Goal: Task Accomplishment & Management: Manage account settings

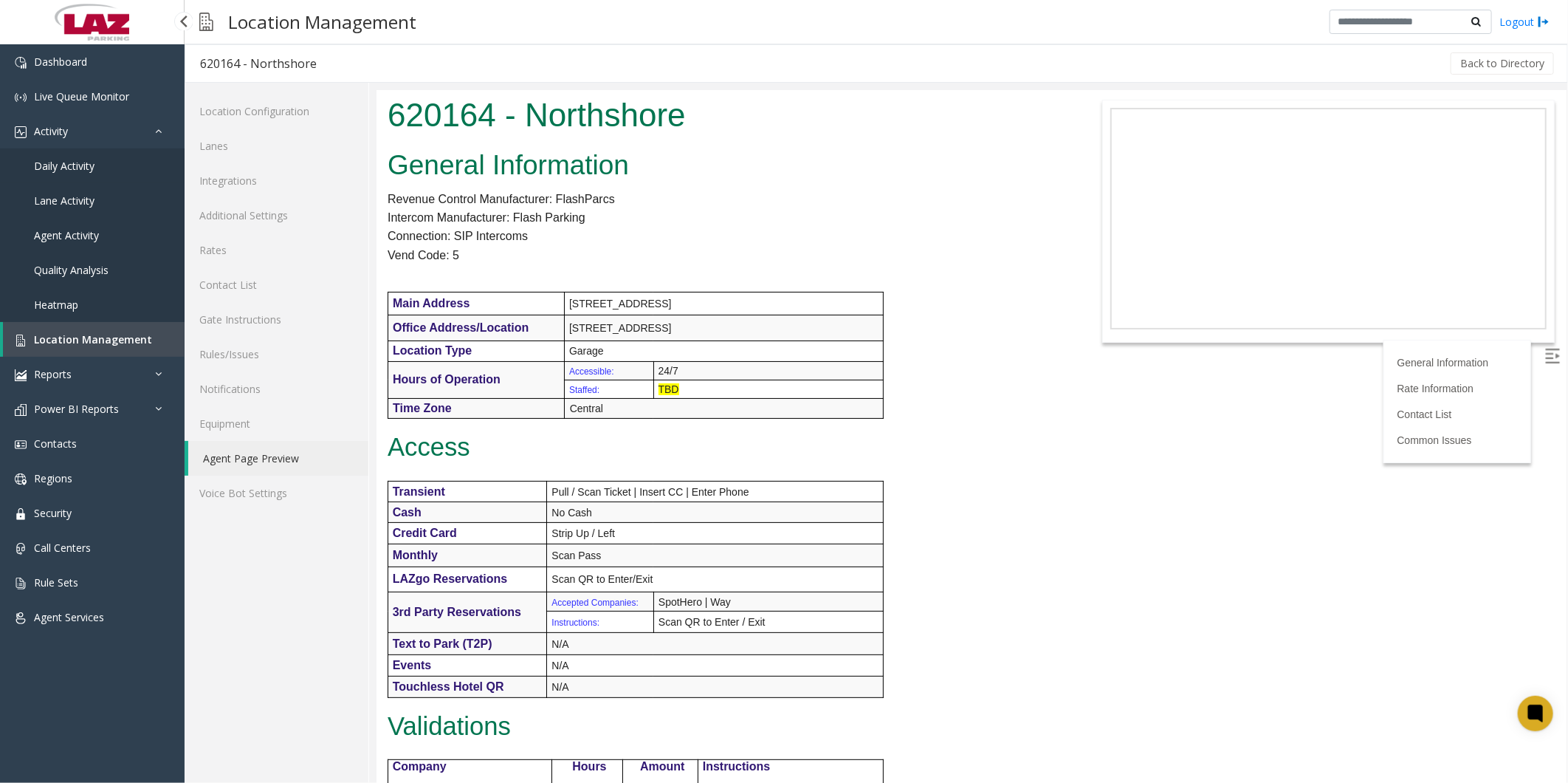
scroll to position [656, 0]
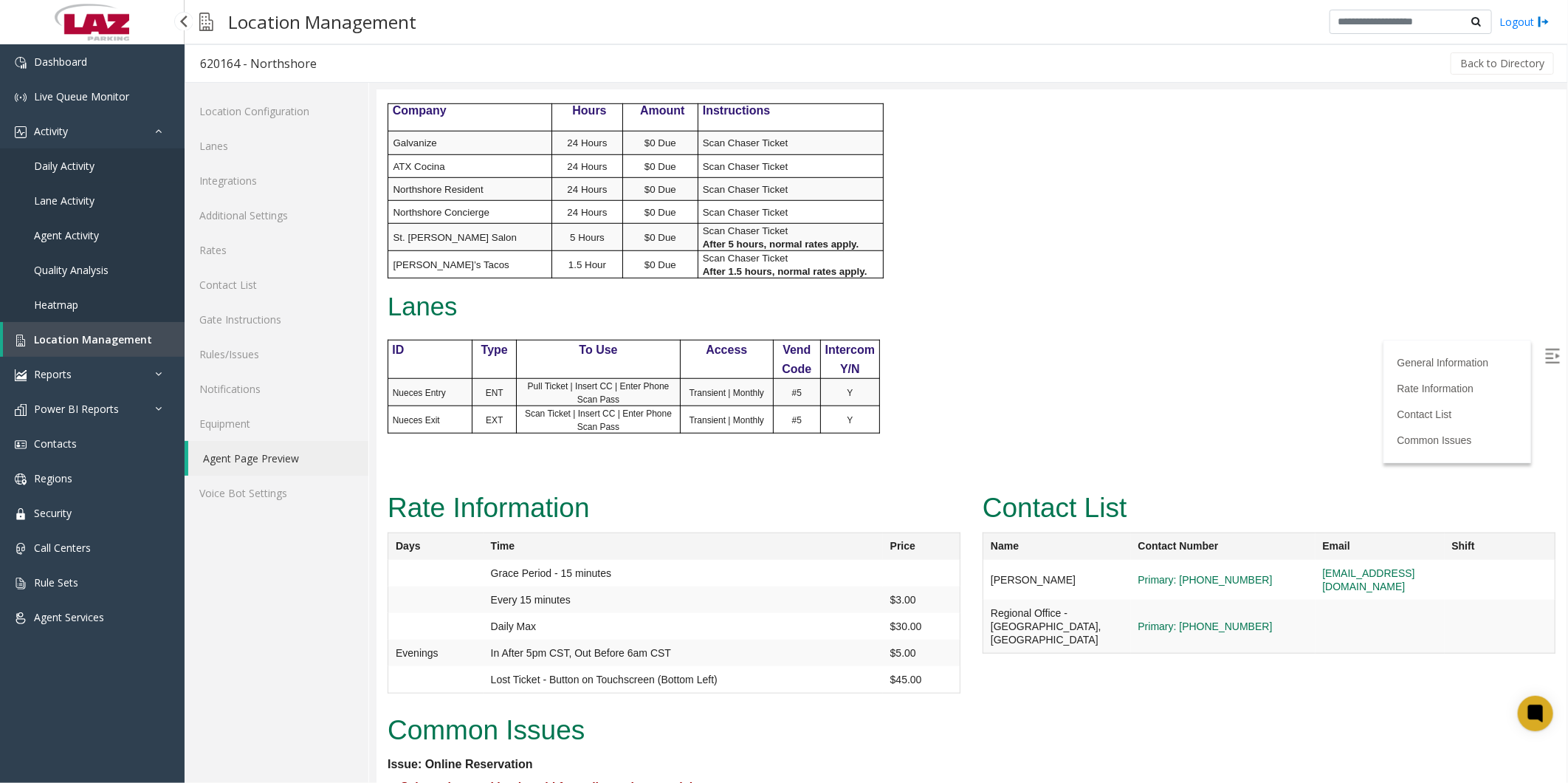
click at [62, 161] on span "Daily Activity" at bounding box center [64, 165] width 61 height 14
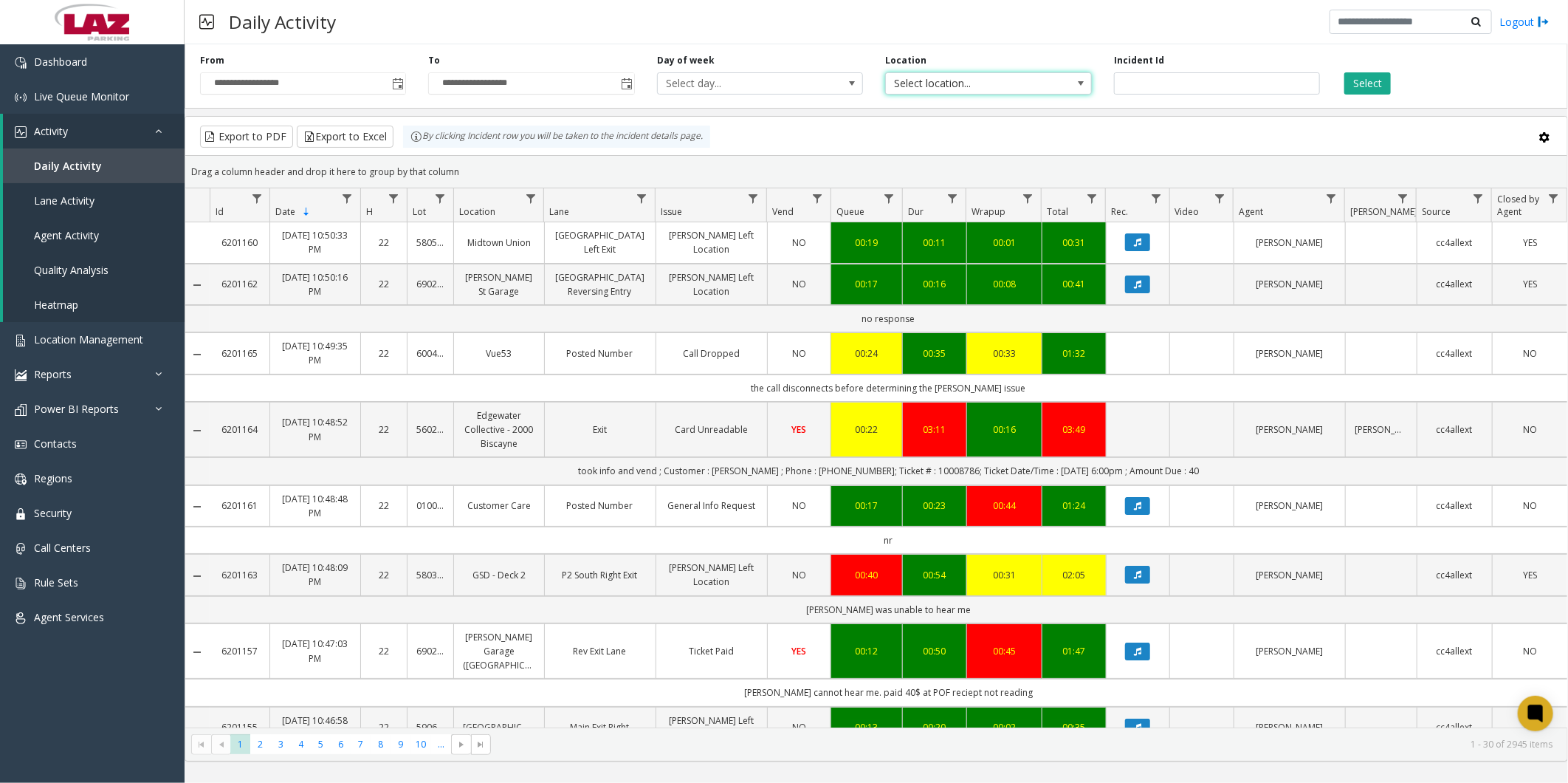
click at [938, 77] on span "Select location..." at bounding box center [968, 83] width 164 height 20
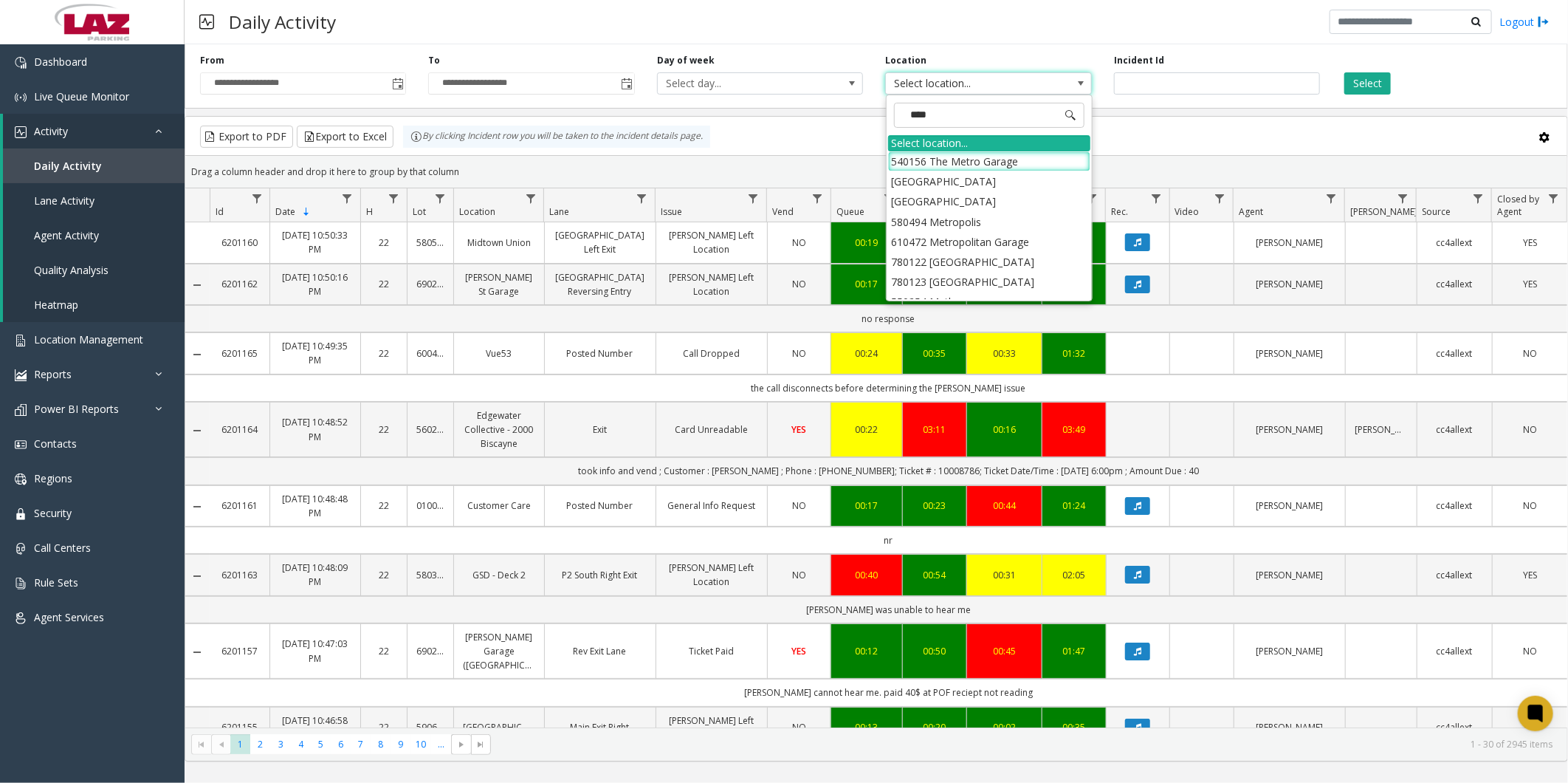
type input "*****"
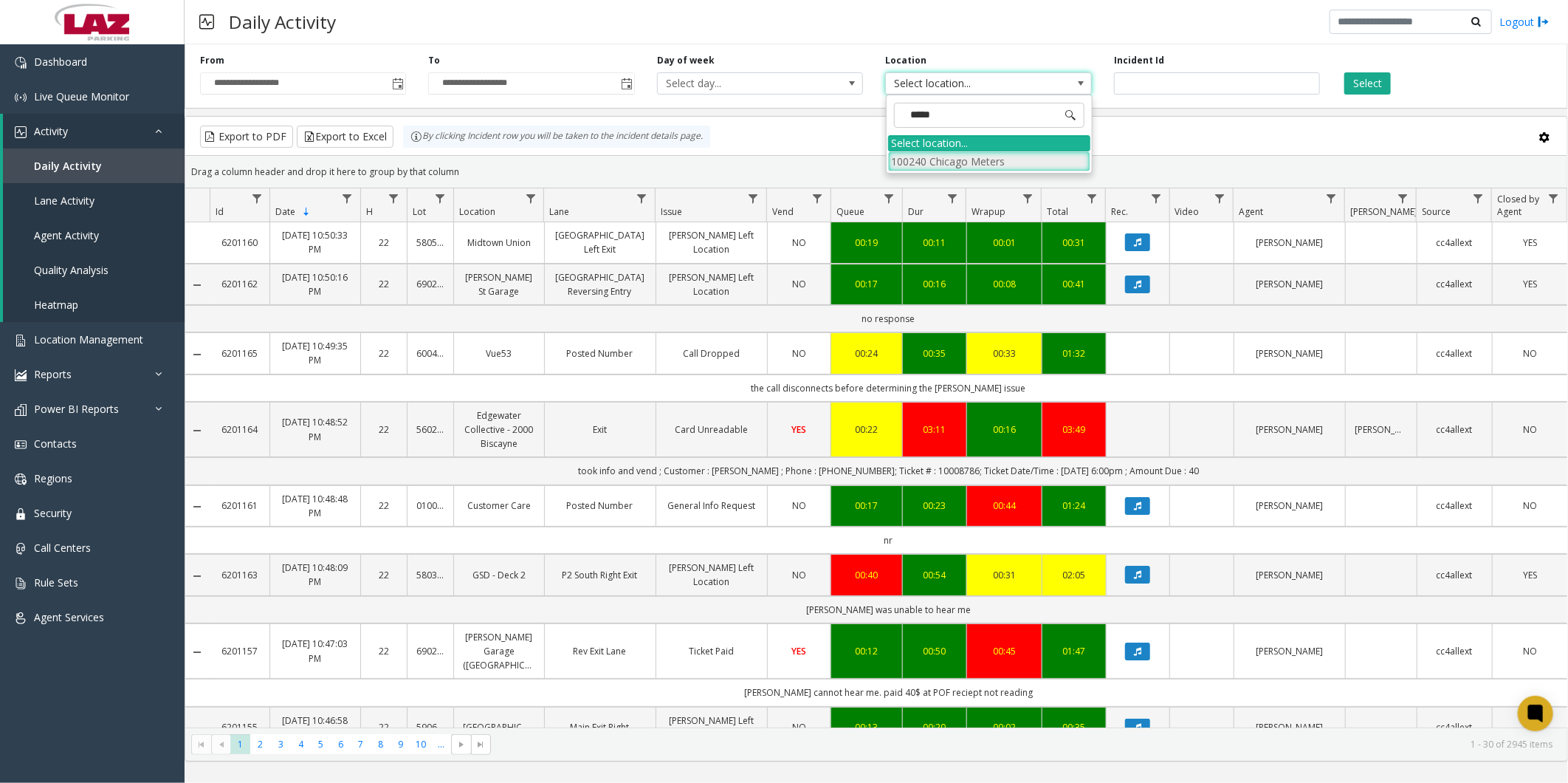
click at [920, 156] on li "100240 Chicago Meters" at bounding box center [989, 162] width 203 height 20
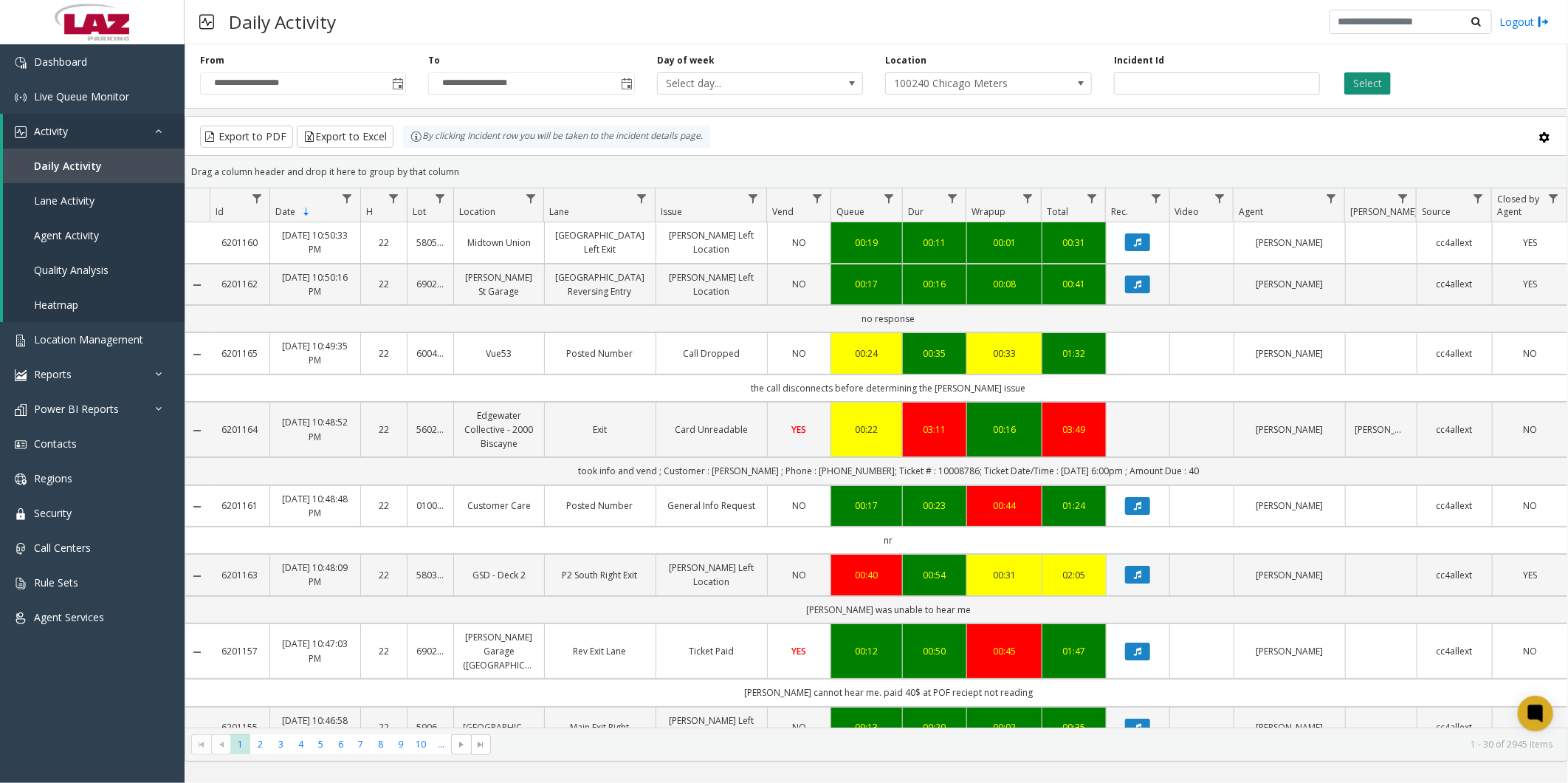
click at [1360, 72] on button "Select" at bounding box center [1367, 83] width 46 height 22
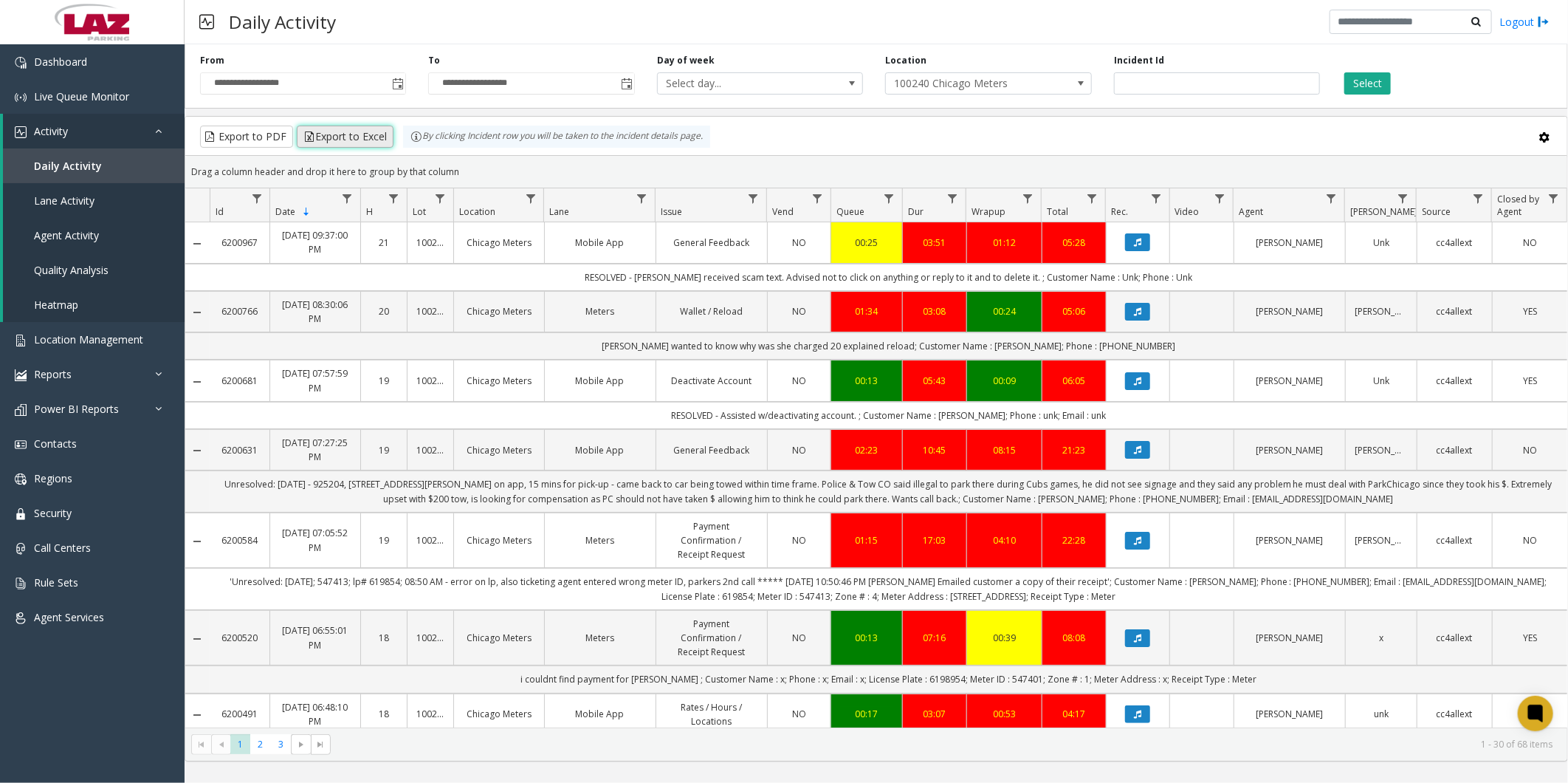
click at [337, 130] on button "Export to Excel" at bounding box center [345, 136] width 97 height 22
click at [64, 332] on span "Location Management" at bounding box center [89, 339] width 109 height 14
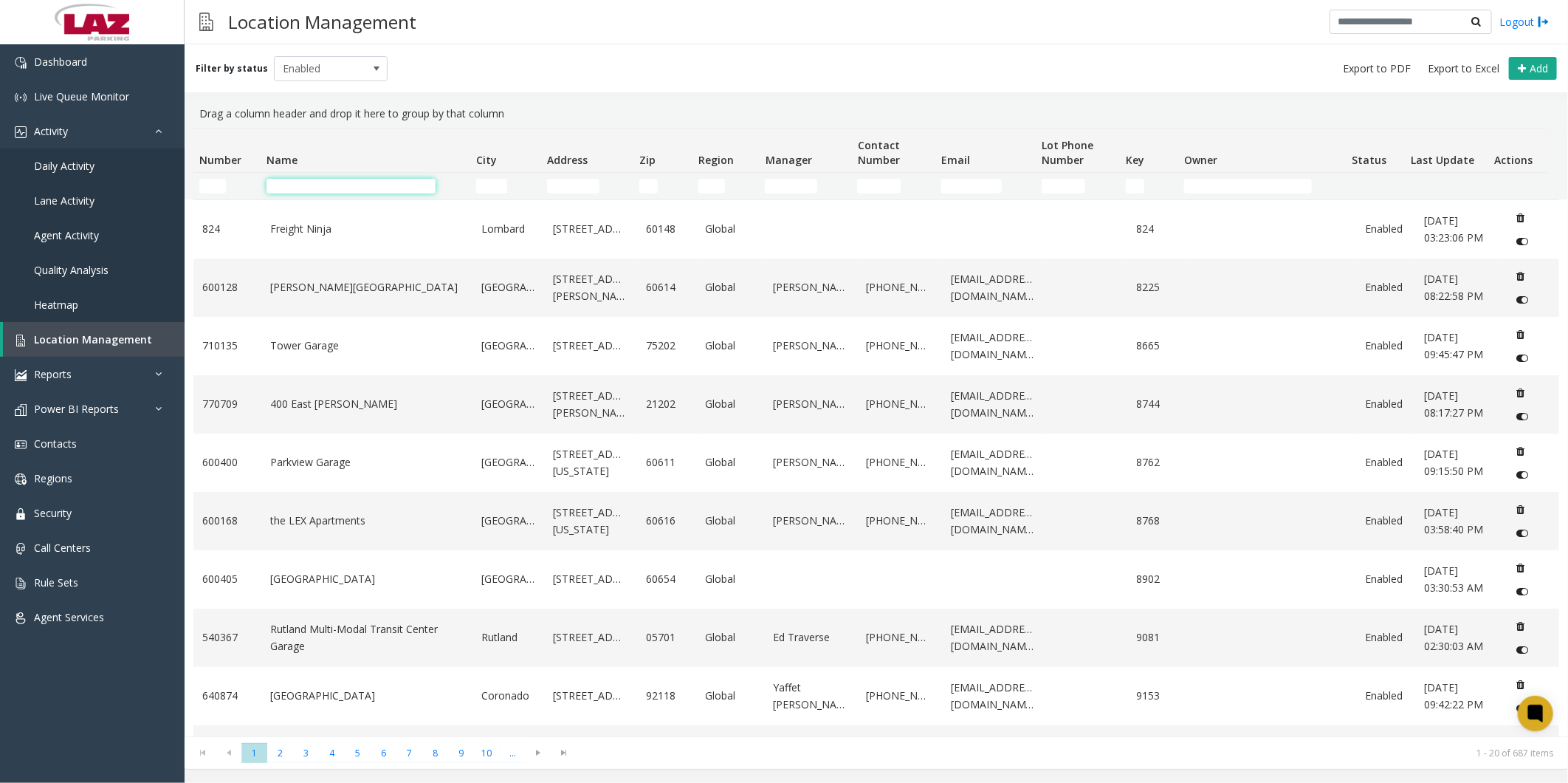
click at [354, 188] on input "Name Filter" at bounding box center [350, 186] width 169 height 14
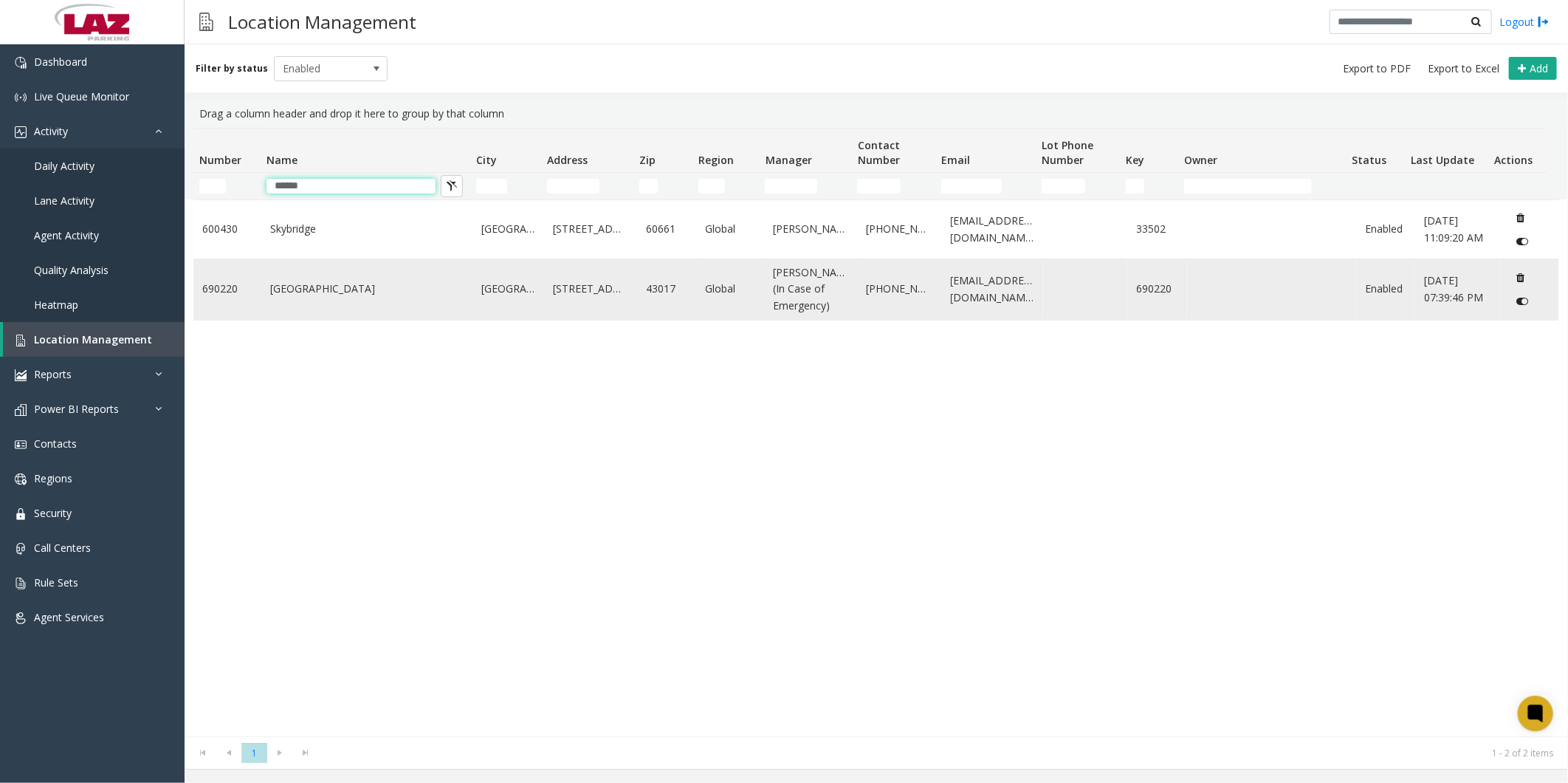
type input "******"
click at [275, 278] on td "[GEOGRAPHIC_DATA]" at bounding box center [367, 289] width 211 height 61
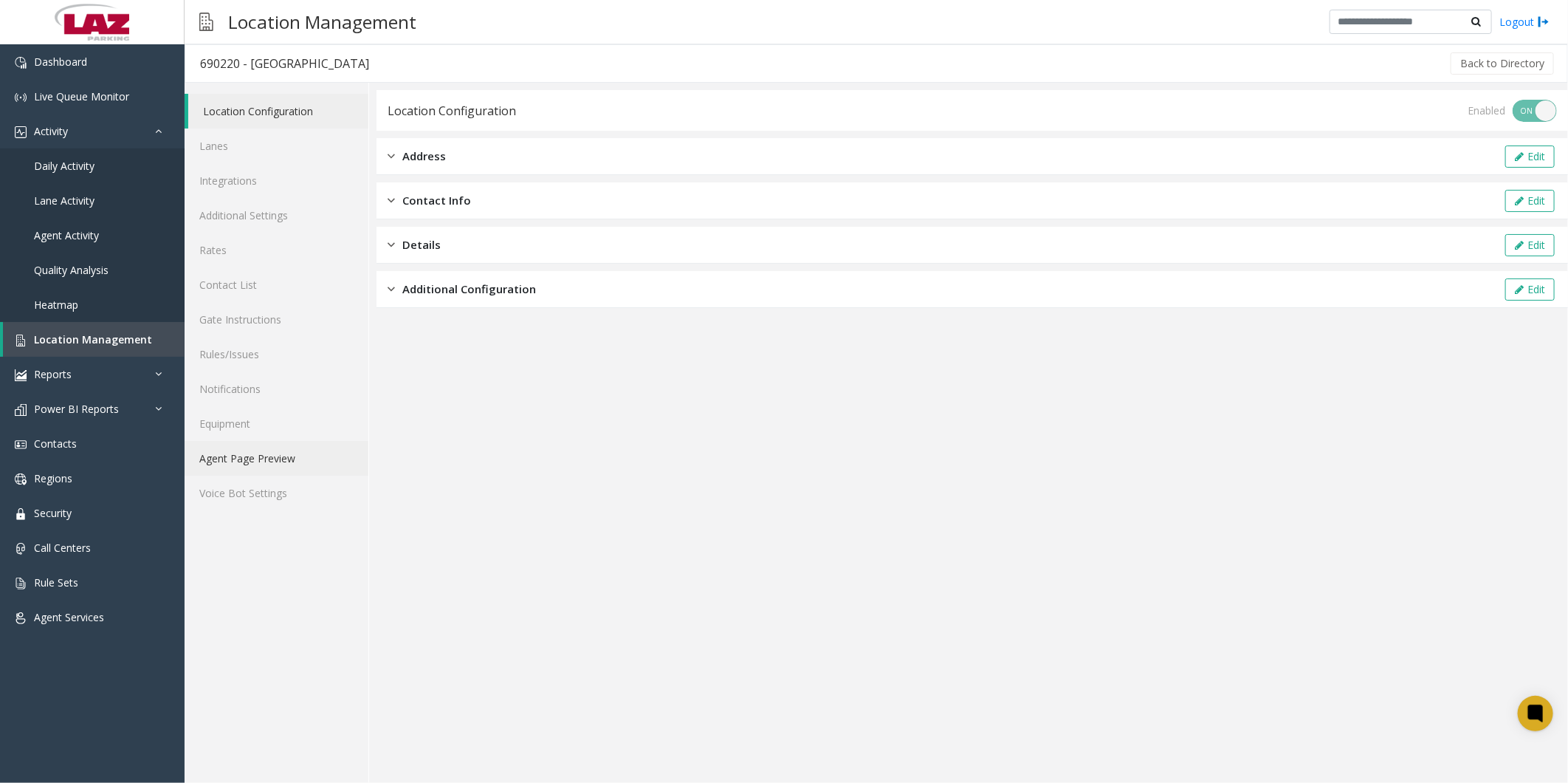
click at [246, 451] on link "Agent Page Preview" at bounding box center [276, 458] width 184 height 35
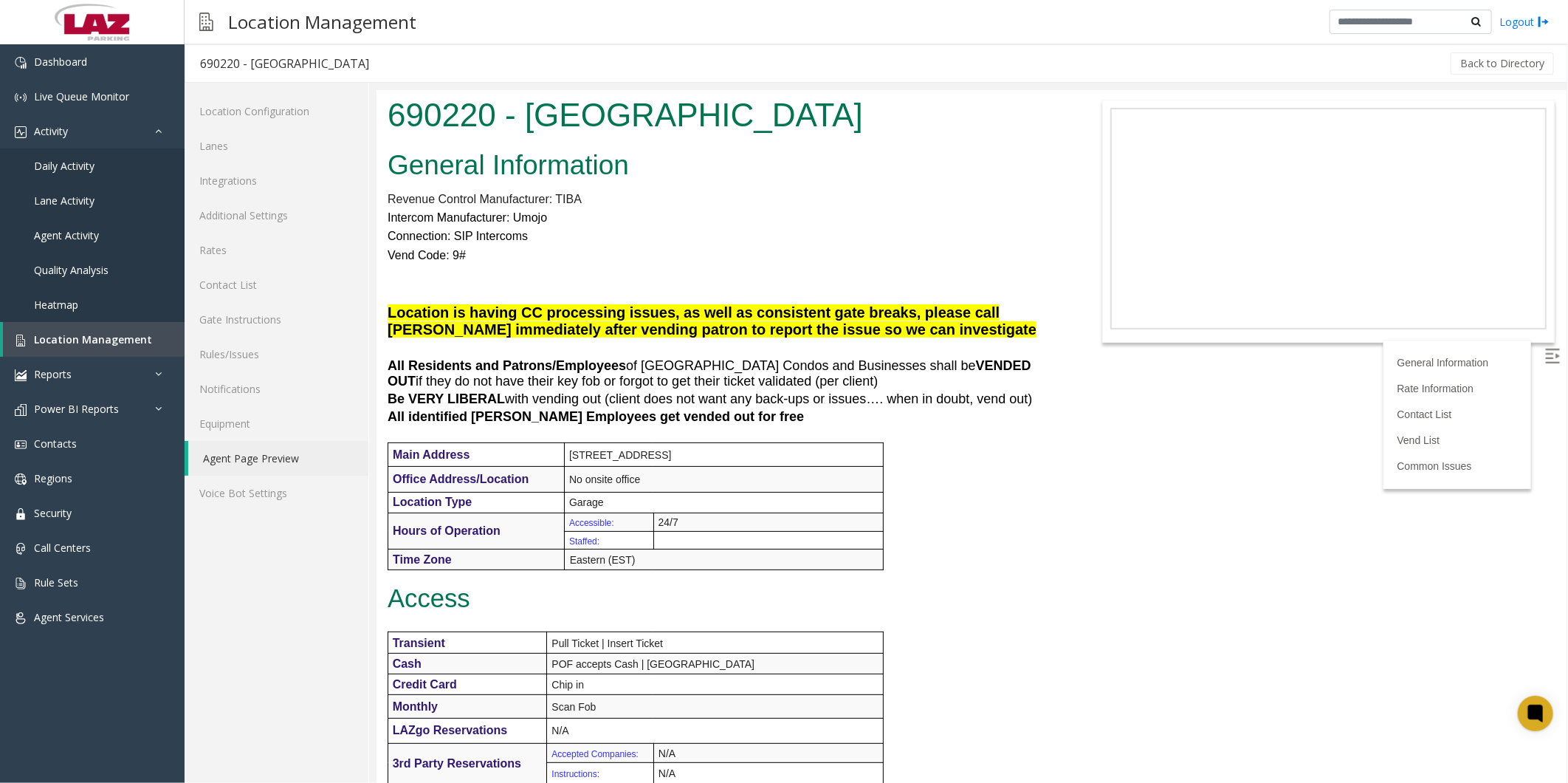
click at [1024, 499] on div "General Information Revenue Control Manufacturer: TIBA Intercom Manufacturer: U…" at bounding box center [722, 771] width 694 height 1256
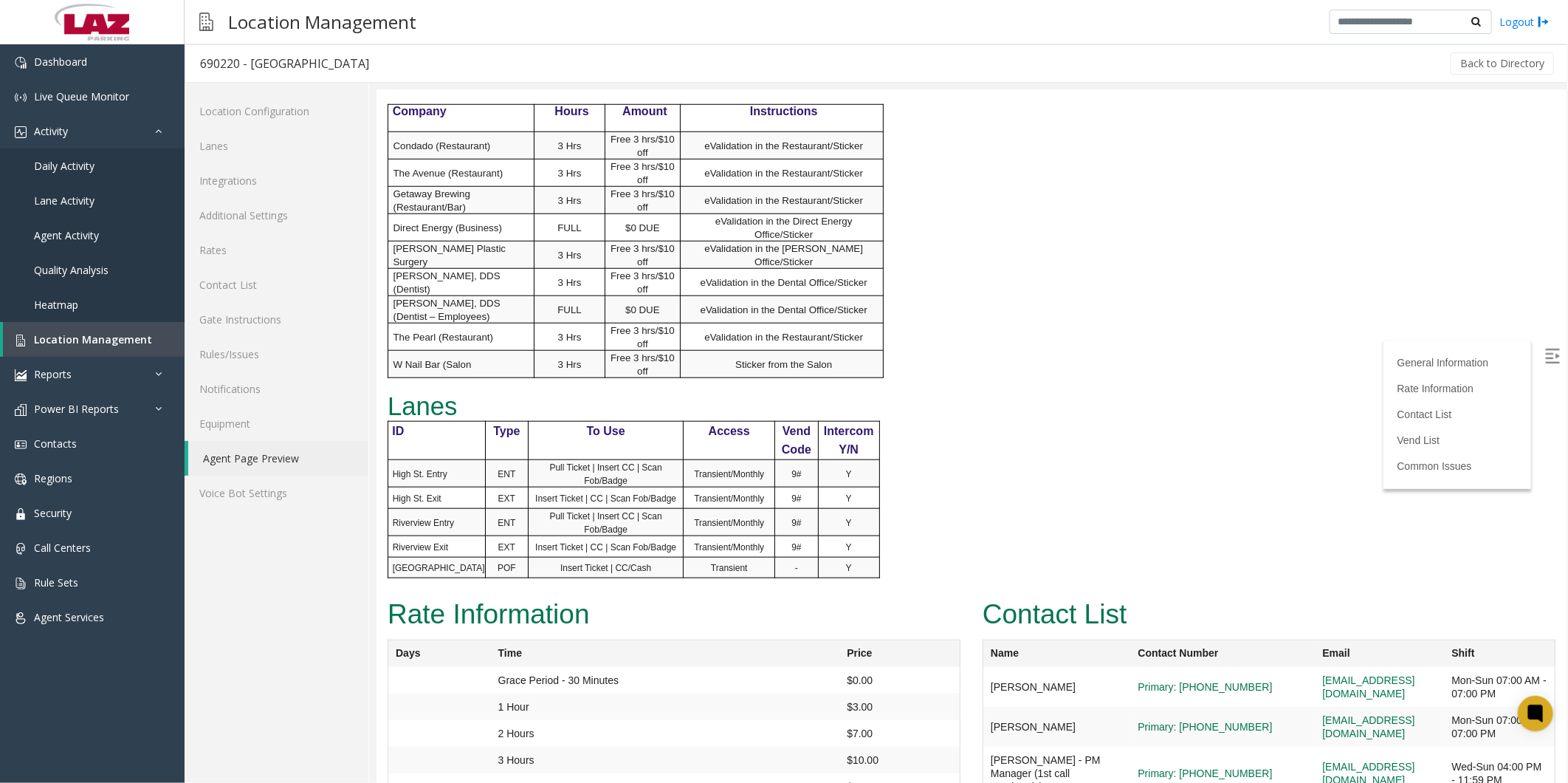
scroll to position [656, 0]
